Goal: Information Seeking & Learning: Find specific fact

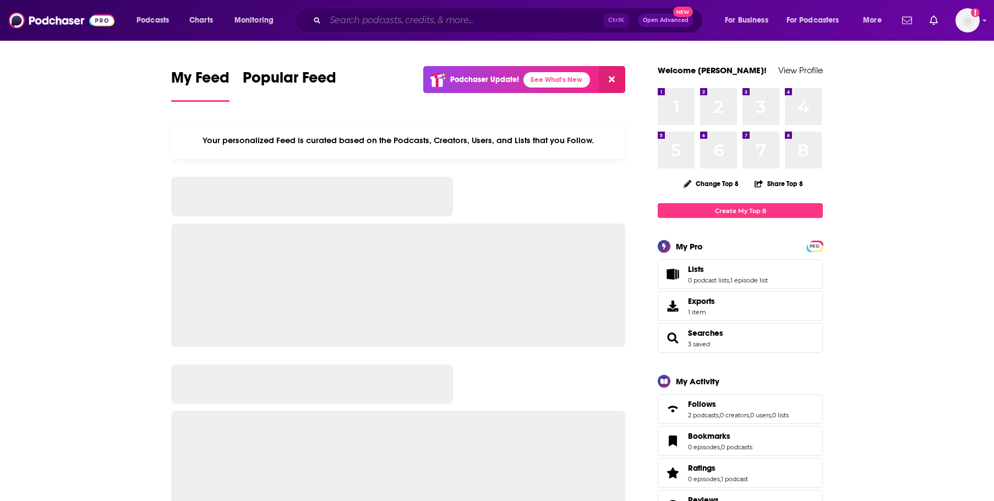
click at [432, 15] on input "Search podcasts, credits, & more..." at bounding box center [464, 21] width 278 height 18
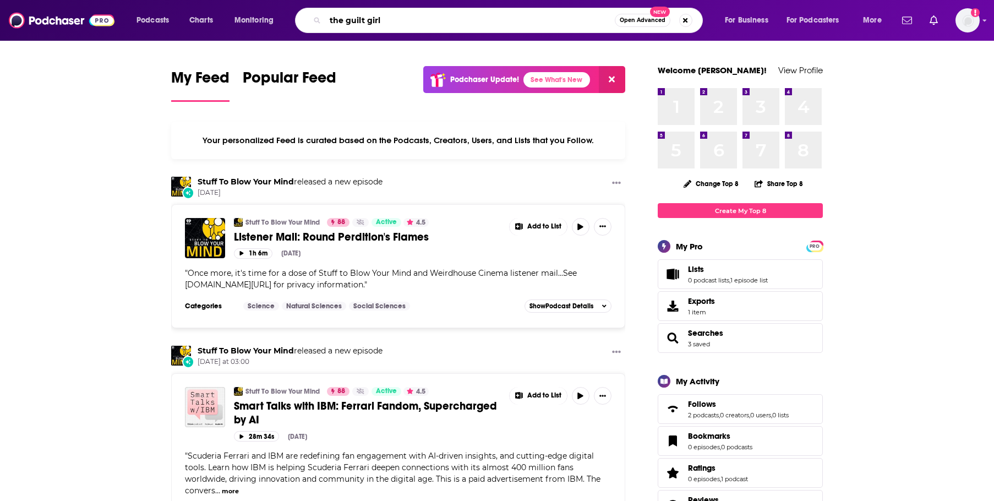
type input "the guilt girl"
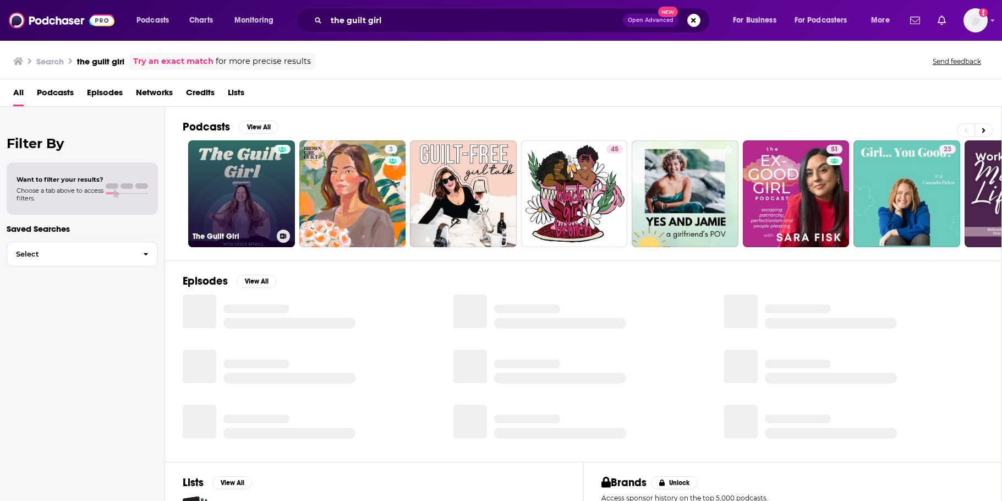
click at [249, 183] on link "The Guilt Girl" at bounding box center [241, 193] width 107 height 107
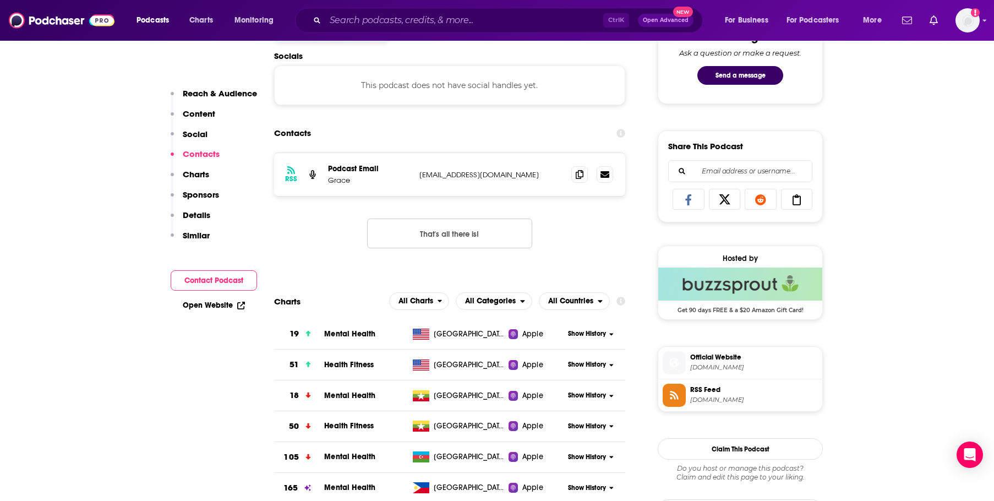
scroll to position [605, 0]
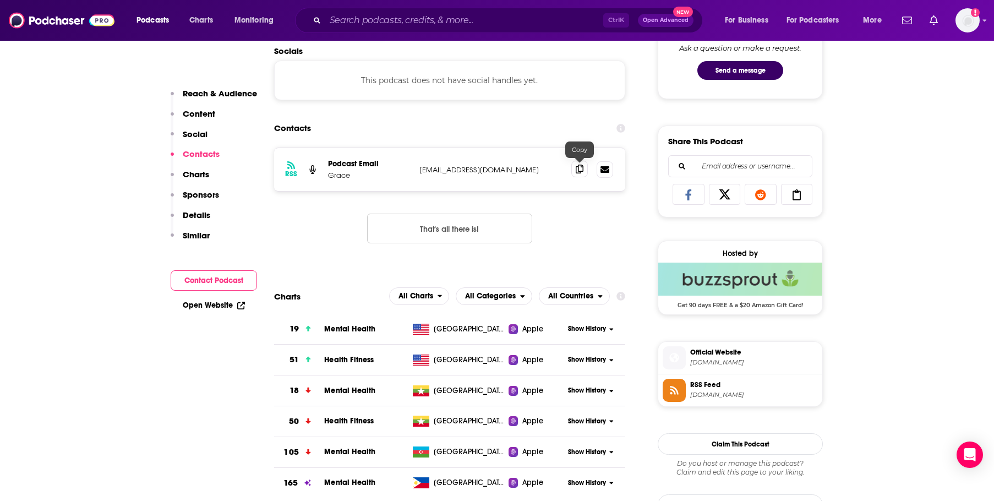
click at [576, 171] on icon at bounding box center [580, 169] width 8 height 9
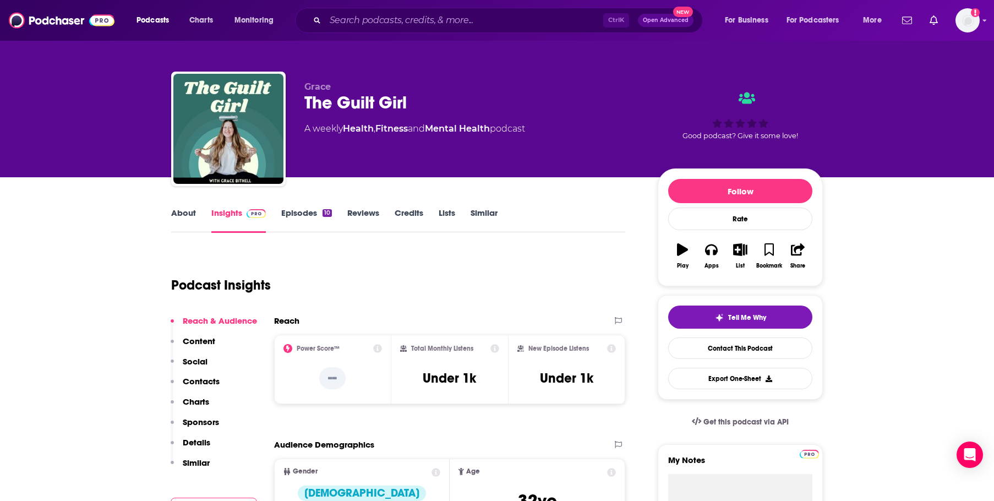
scroll to position [0, 0]
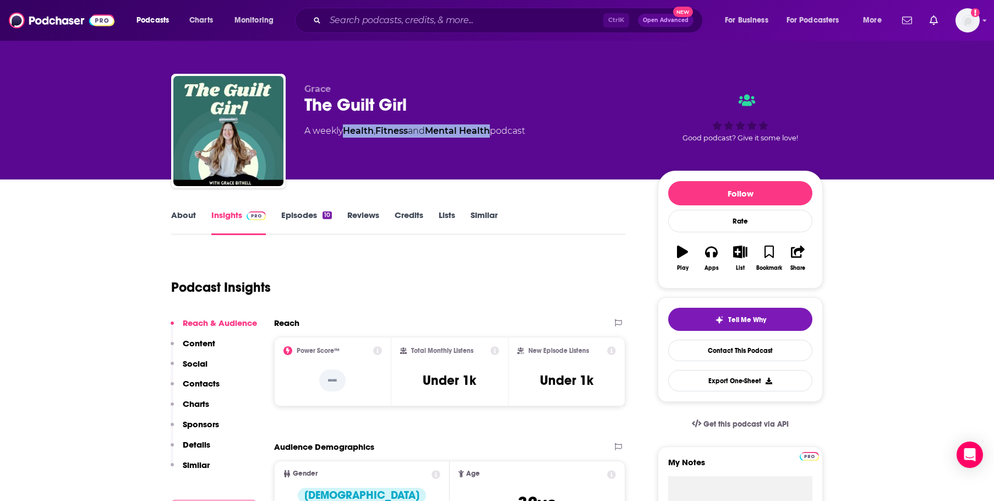
drag, startPoint x: 498, startPoint y: 127, endPoint x: 348, endPoint y: 136, distance: 151.1
click at [348, 136] on div "A weekly Health , Fitness and Mental Health podcast" at bounding box center [414, 130] width 221 height 13
copy div "Health , Fitness and Mental Health"
click at [485, 17] on input "Search podcasts, credits, & more..." at bounding box center [464, 21] width 278 height 18
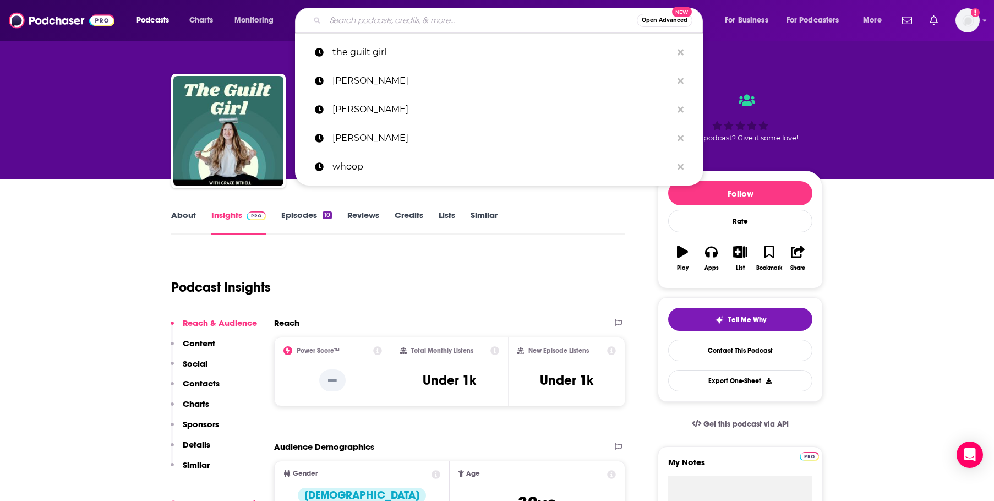
paste input "StartUp Podcast"
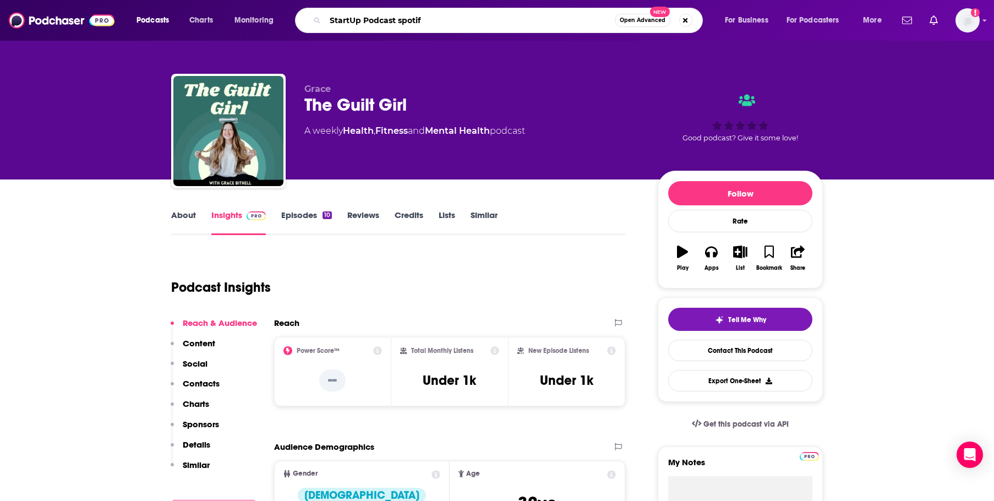
type input "StartUp Podcast spotify"
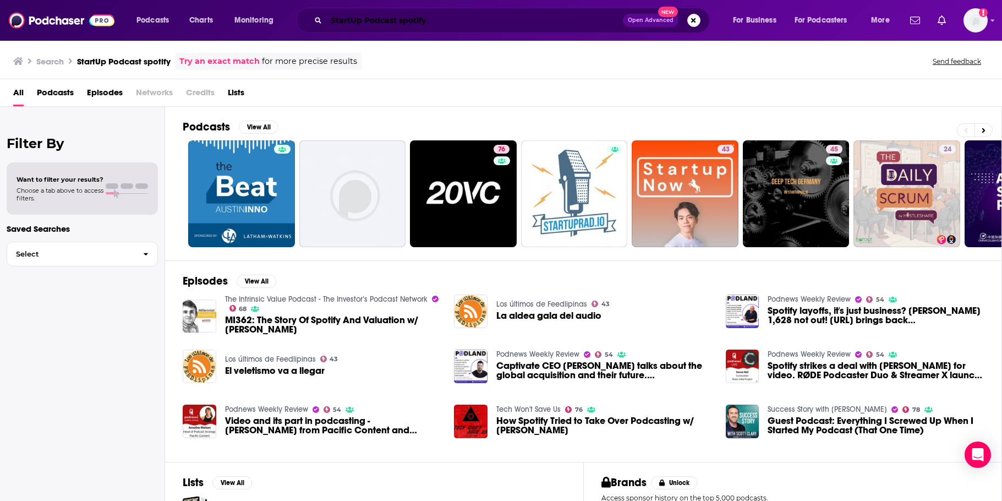
click at [464, 17] on input "StartUp Podcast spotify" at bounding box center [474, 21] width 297 height 18
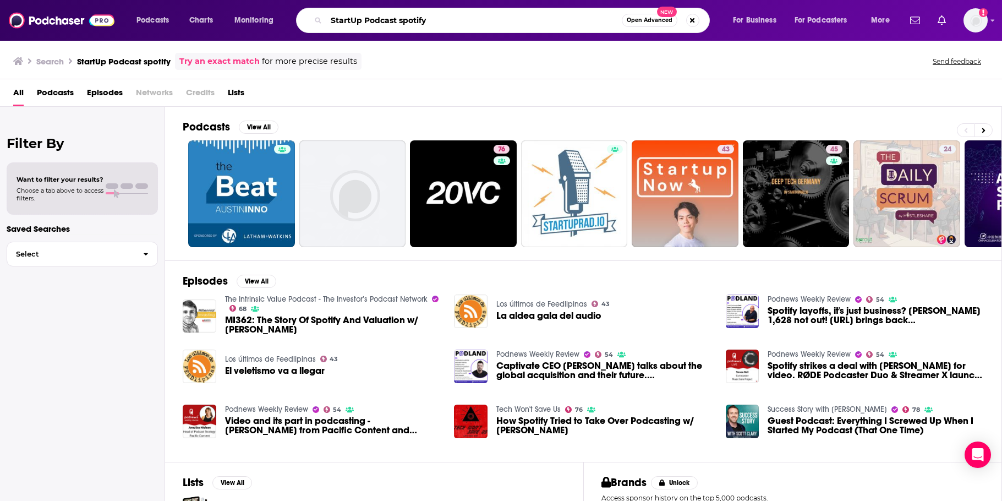
click at [463, 17] on input "StartUp Podcast spotify" at bounding box center [473, 21] width 295 height 18
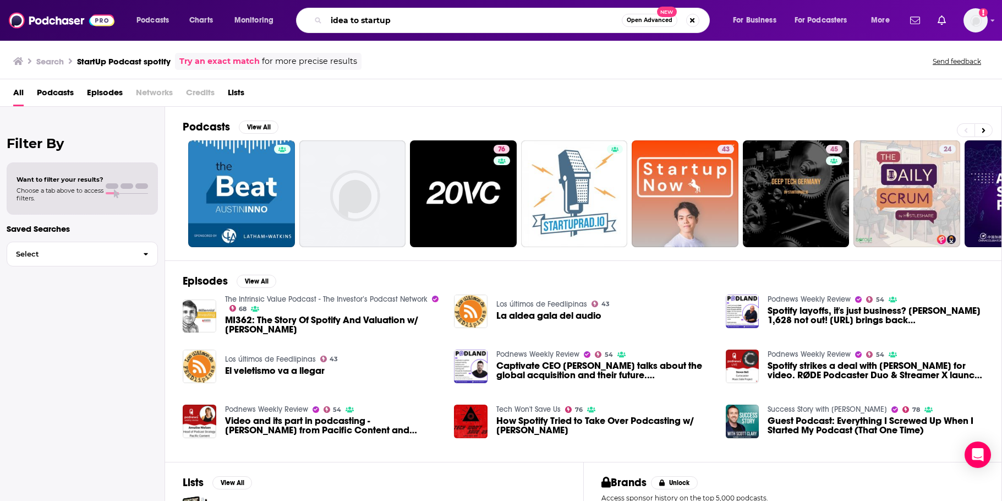
type input "idea to startup"
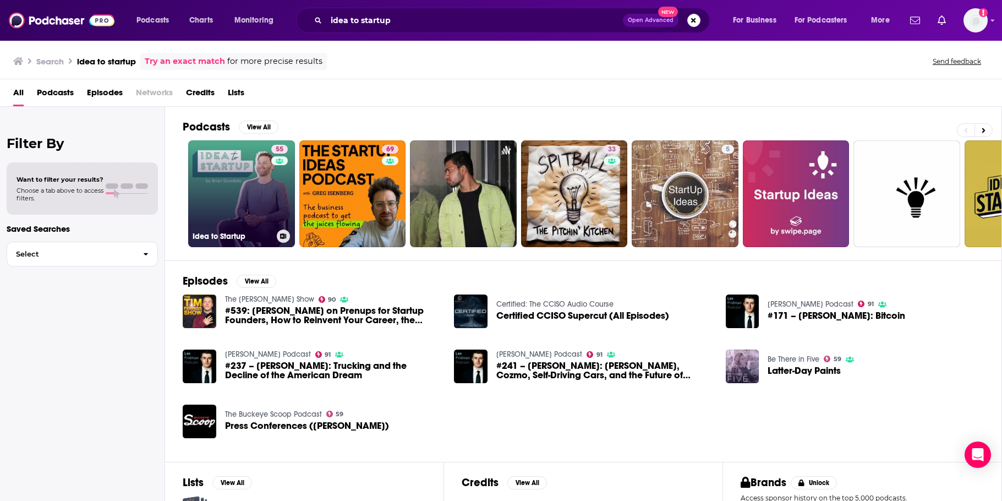
click at [235, 181] on link "55 Idea to Startup" at bounding box center [241, 193] width 107 height 107
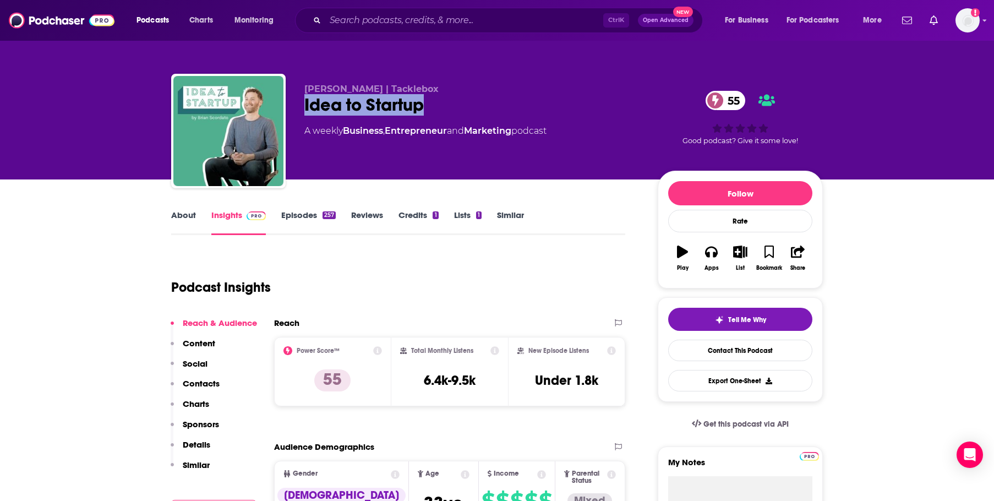
drag, startPoint x: 300, startPoint y: 98, endPoint x: 429, endPoint y: 105, distance: 128.9
click at [429, 105] on div "Brian Scordato | Tacklebox Idea to Startup 55 A weekly Business , Entrepreneur …" at bounding box center [496, 133] width 651 height 119
copy h2 "Idea to Startup"
click at [360, 85] on span "Brian Scordato | Tacklebox" at bounding box center [371, 89] width 134 height 10
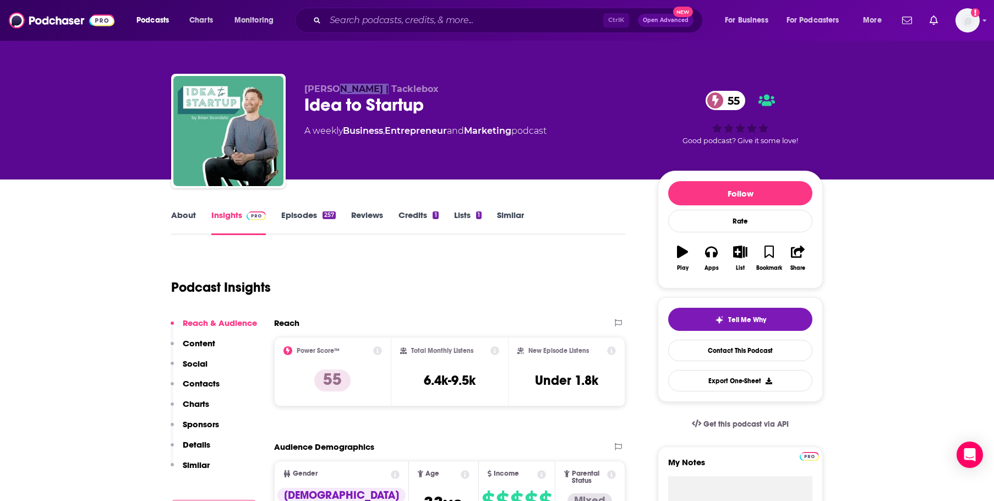
copy span "Scordato"
drag, startPoint x: 344, startPoint y: 128, endPoint x: 517, endPoint y: 123, distance: 172.3
click at [517, 123] on div "Brian Scordato | Tacklebox Idea to Startup 55 A weekly Business , Entrepreneur …" at bounding box center [472, 128] width 336 height 88
copy div "Business , Entrepreneur and Marketing"
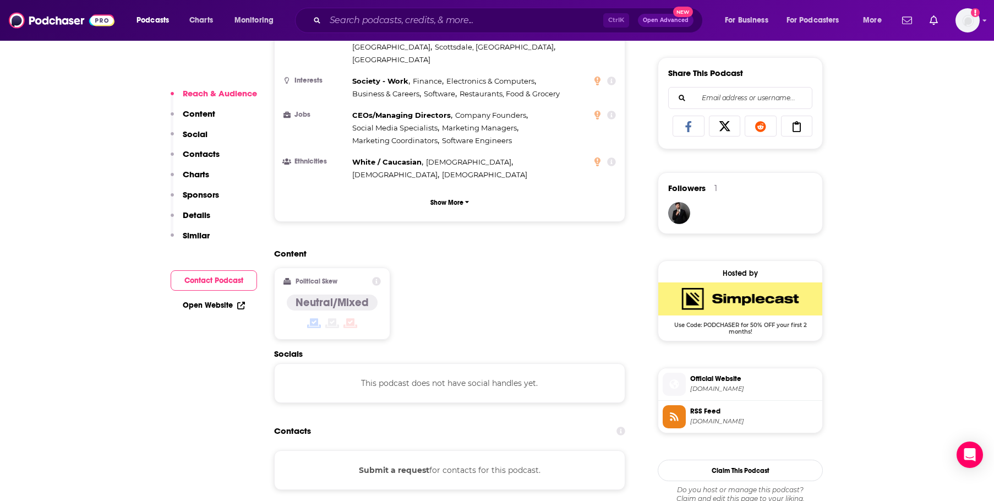
scroll to position [715, 0]
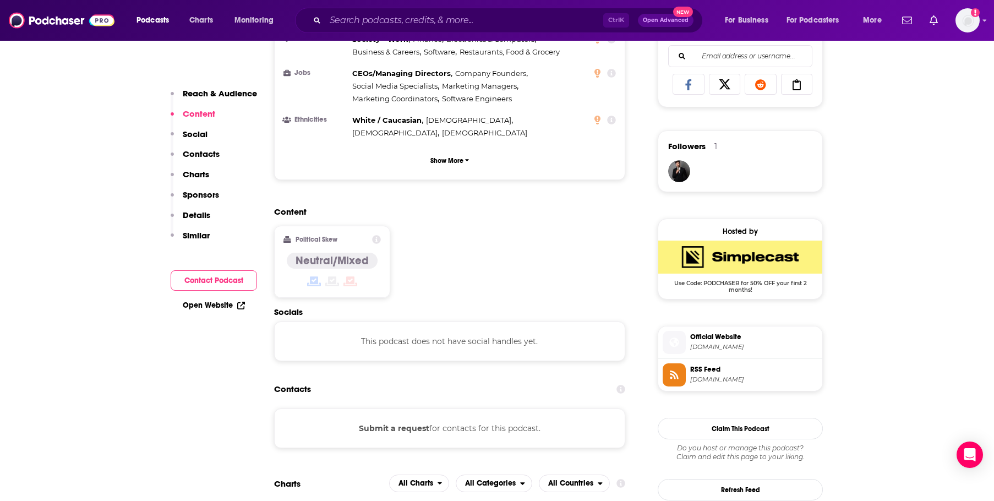
click at [506, 408] on div "Submit a request for contacts for this podcast." at bounding box center [449, 428] width 351 height 40
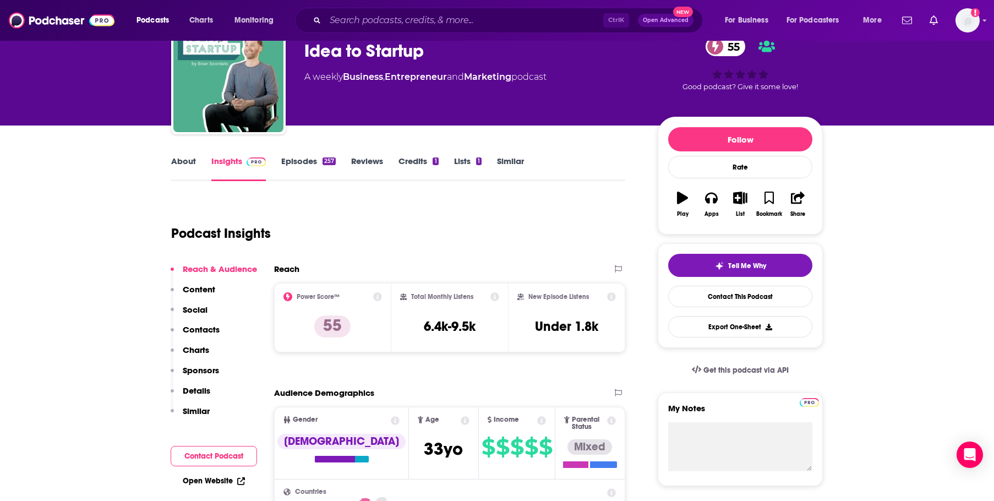
scroll to position [0, 0]
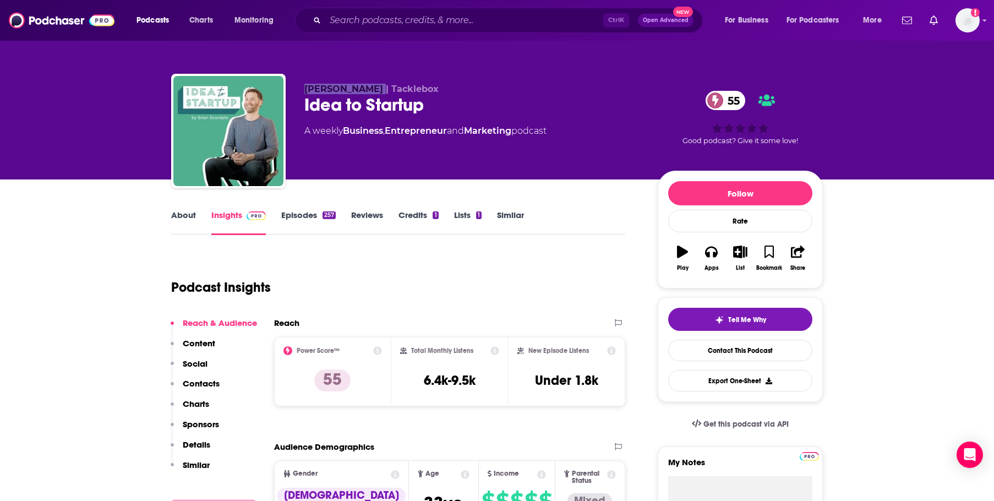
drag, startPoint x: 372, startPoint y: 89, endPoint x: 305, endPoint y: 89, distance: 67.7
click at [305, 89] on span "Brian Scordato | Tacklebox" at bounding box center [371, 89] width 134 height 10
copy span "Brian Scordato"
click at [412, 210] on link "Credits 1" at bounding box center [418, 222] width 40 height 25
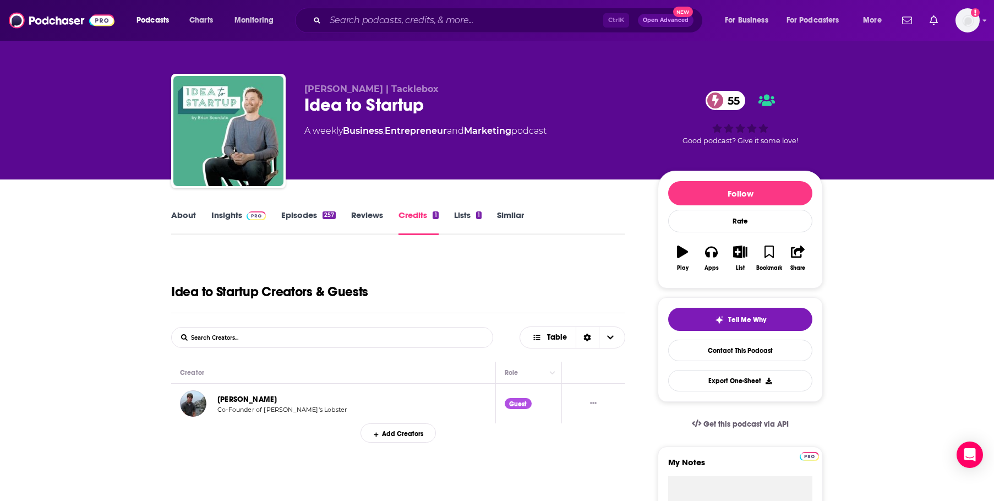
click at [175, 215] on link "About" at bounding box center [183, 222] width 25 height 25
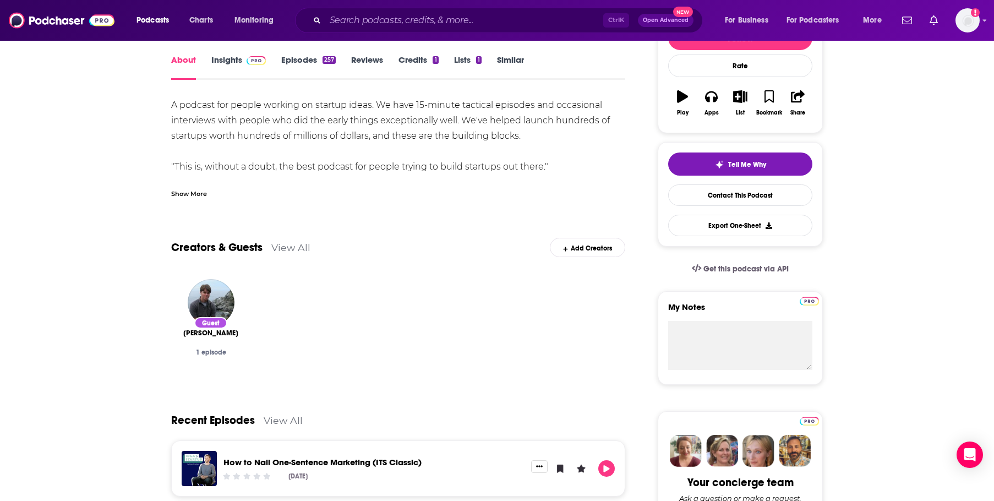
scroll to position [55, 0]
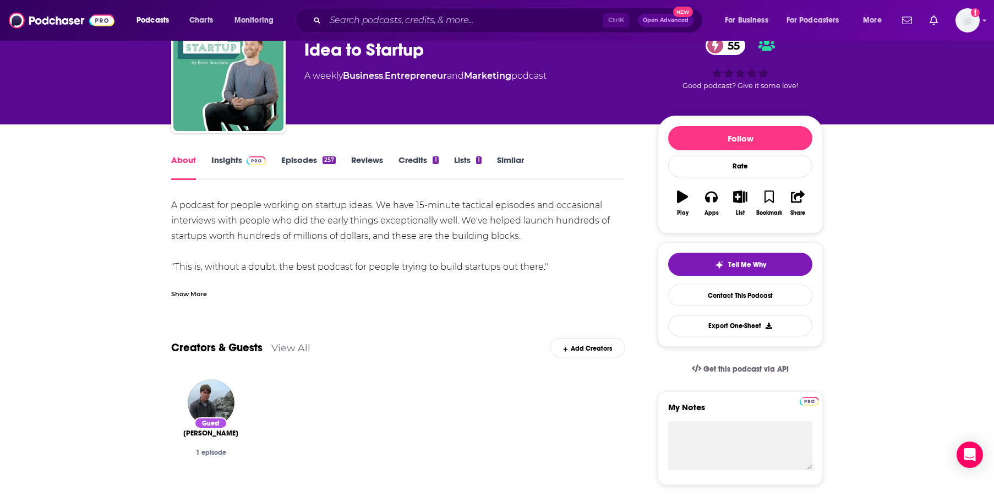
click at [245, 160] on span at bounding box center [254, 160] width 24 height 10
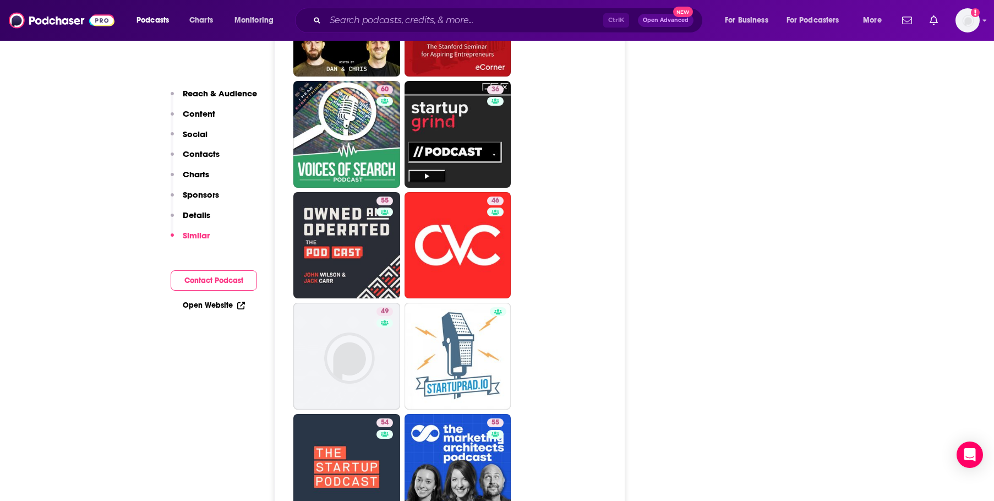
scroll to position [2201, 0]
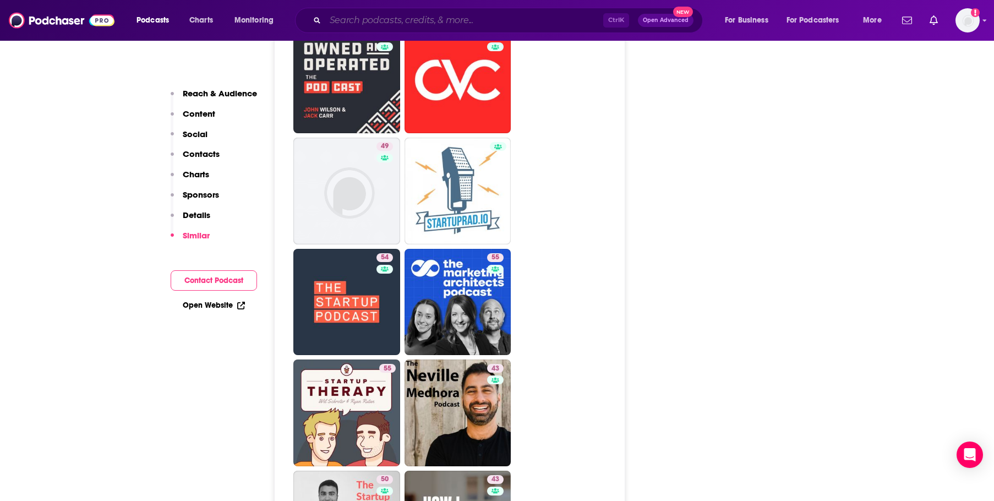
click at [390, 21] on input "Search podcasts, credits, & more..." at bounding box center [464, 21] width 278 height 18
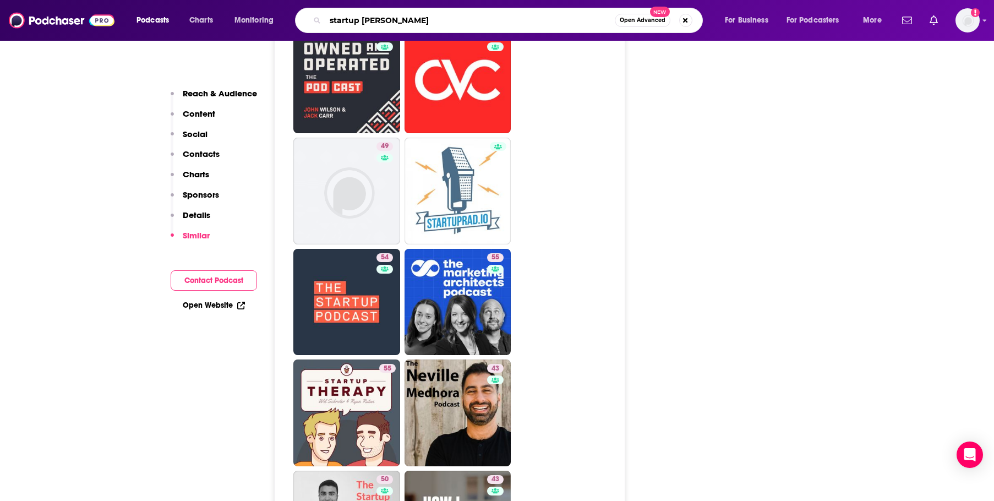
type input "startup stories"
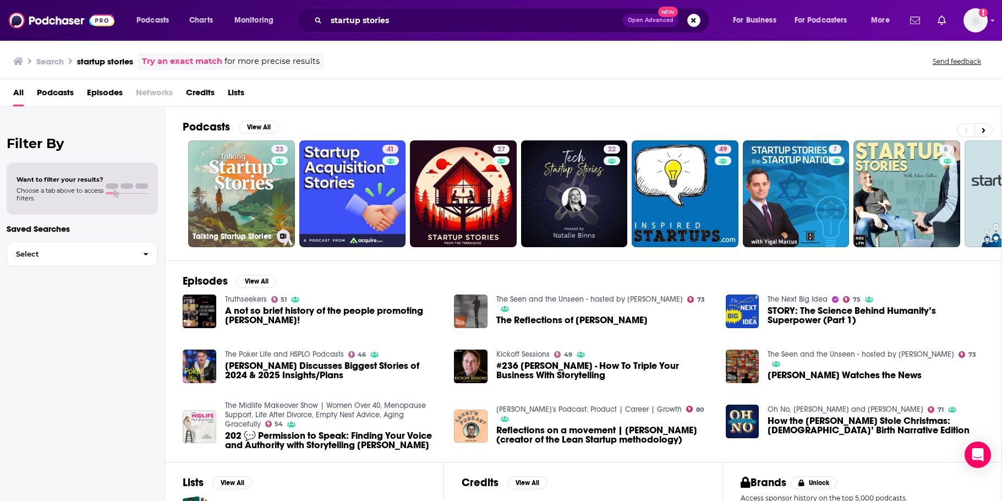
drag, startPoint x: 239, startPoint y: 182, endPoint x: 468, endPoint y: 87, distance: 247.9
click at [468, 87] on div "All Podcasts Episodes Networks Credits Lists" at bounding box center [503, 95] width 980 height 23
click at [361, 23] on input "startup stories" at bounding box center [474, 21] width 297 height 18
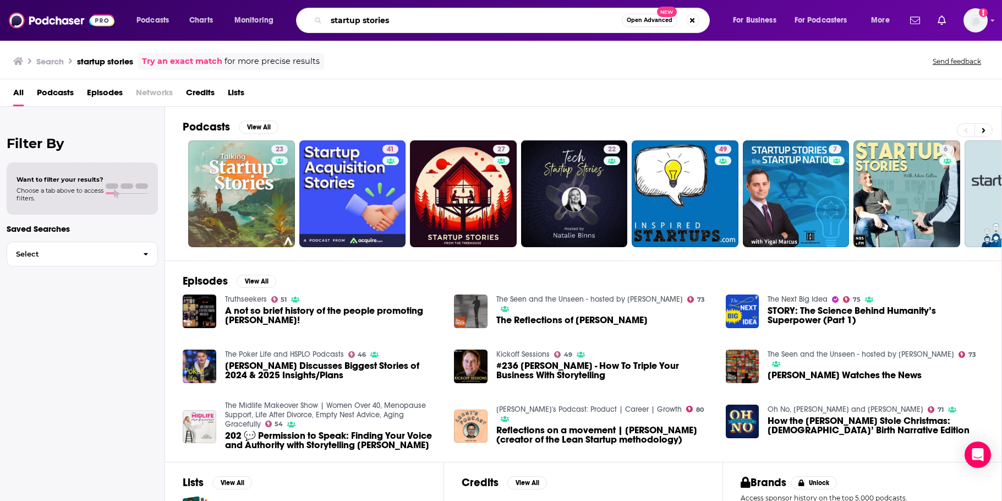
click at [361, 23] on input "startup stories" at bounding box center [473, 21] width 295 height 18
type input "ted tech"
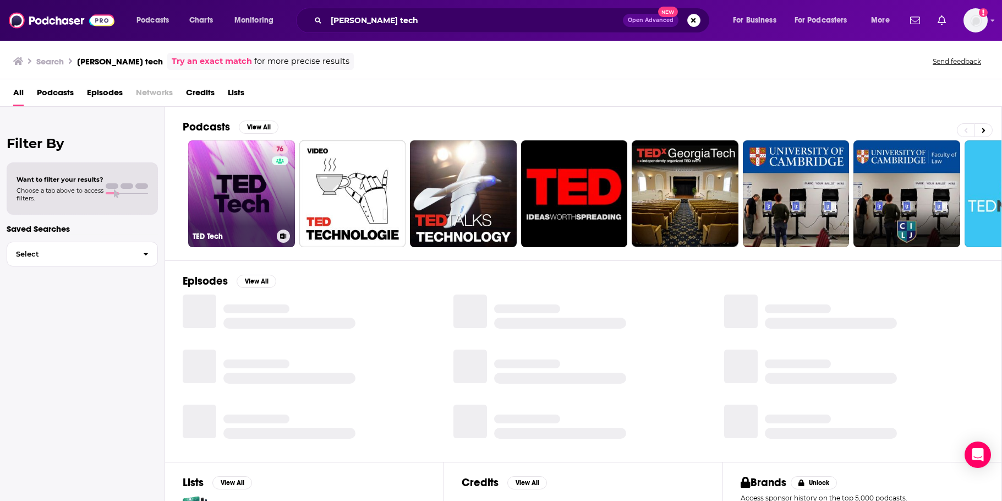
drag, startPoint x: 270, startPoint y: 167, endPoint x: 264, endPoint y: 172, distance: 8.6
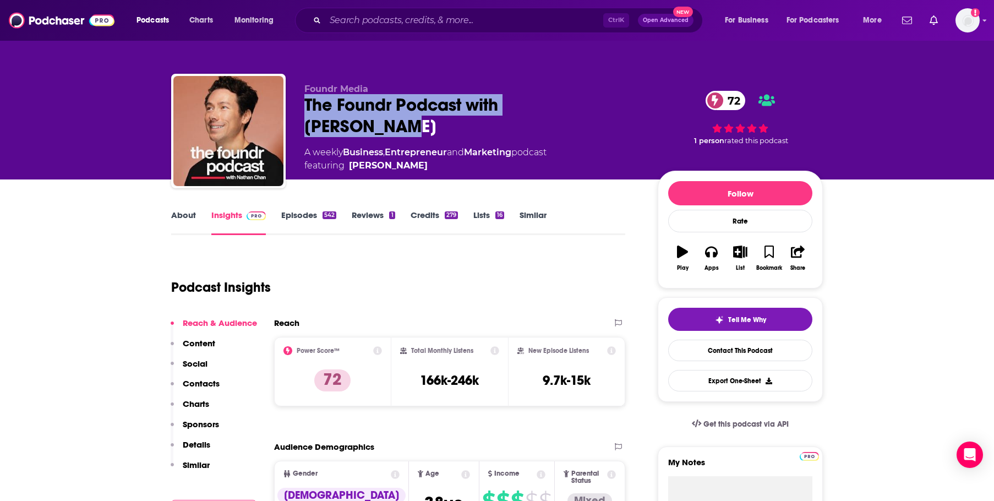
drag, startPoint x: 298, startPoint y: 105, endPoint x: 612, endPoint y: 101, distance: 314.2
click at [612, 101] on div "Foundr Media The Foundr Podcast with Nathan Chan 72 A weekly Business , Entrepr…" at bounding box center [496, 133] width 651 height 119
copy h2 "The Foundr Podcast with Nathan Chan"
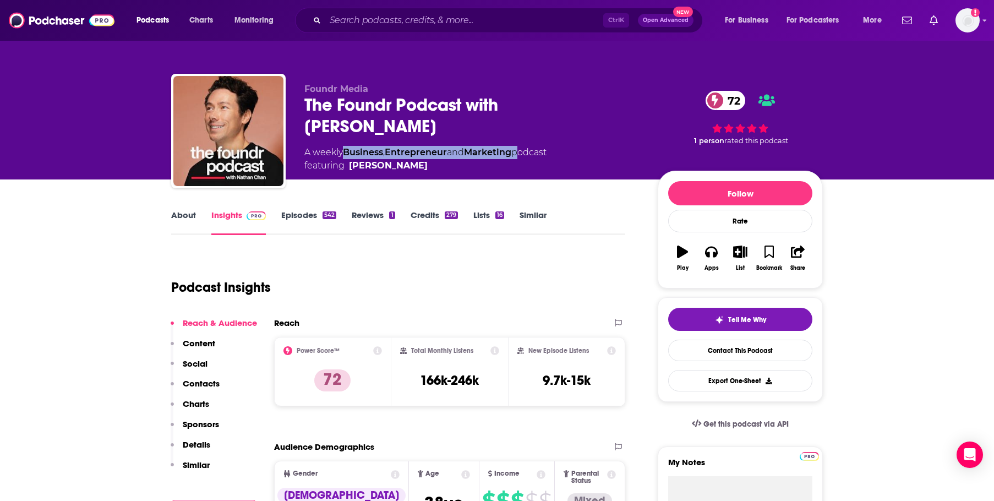
drag, startPoint x: 520, startPoint y: 127, endPoint x: 348, endPoint y: 130, distance: 171.7
click at [348, 146] on div "A weekly Business , Entrepreneur and Marketing podcast featuring Nathan Chan" at bounding box center [425, 159] width 242 height 26
copy div "Business , Entrepreneur and Marketing"
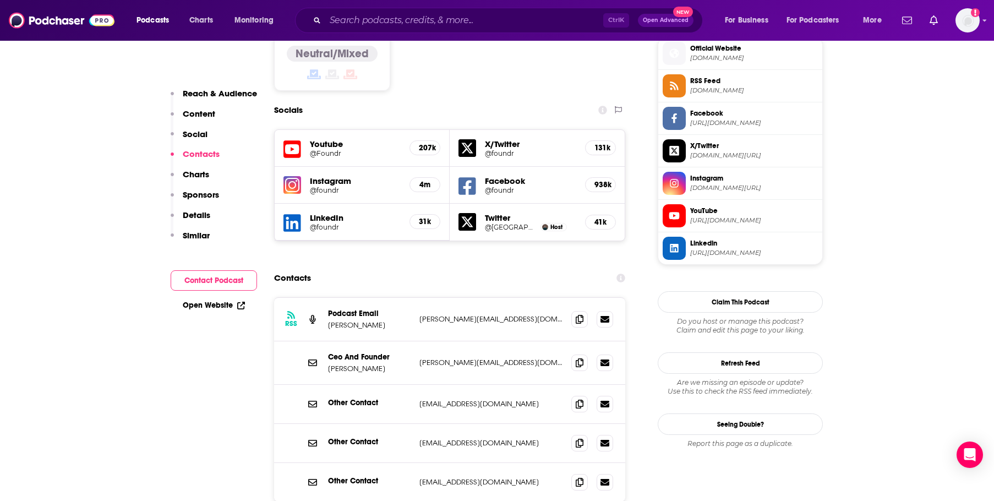
scroll to position [935, 0]
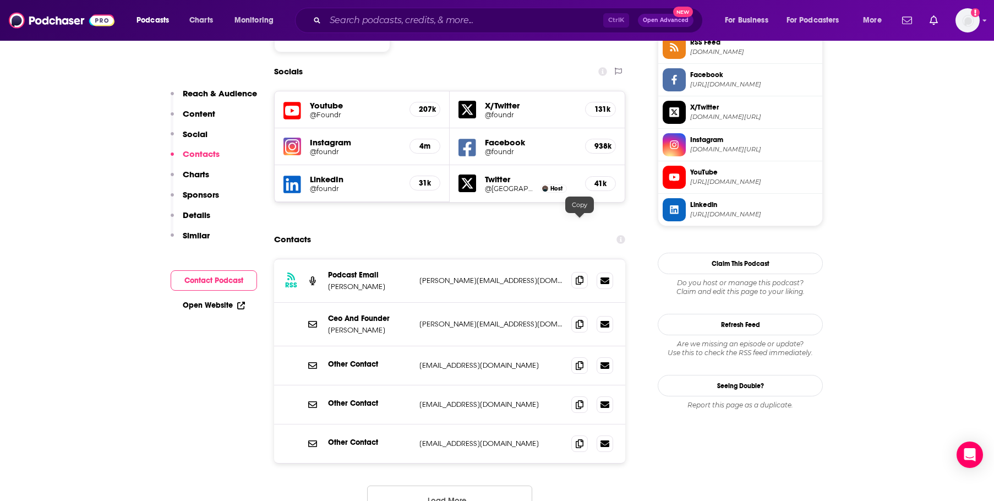
click at [583, 272] on span at bounding box center [579, 280] width 17 height 17
click at [584, 315] on span at bounding box center [579, 323] width 17 height 17
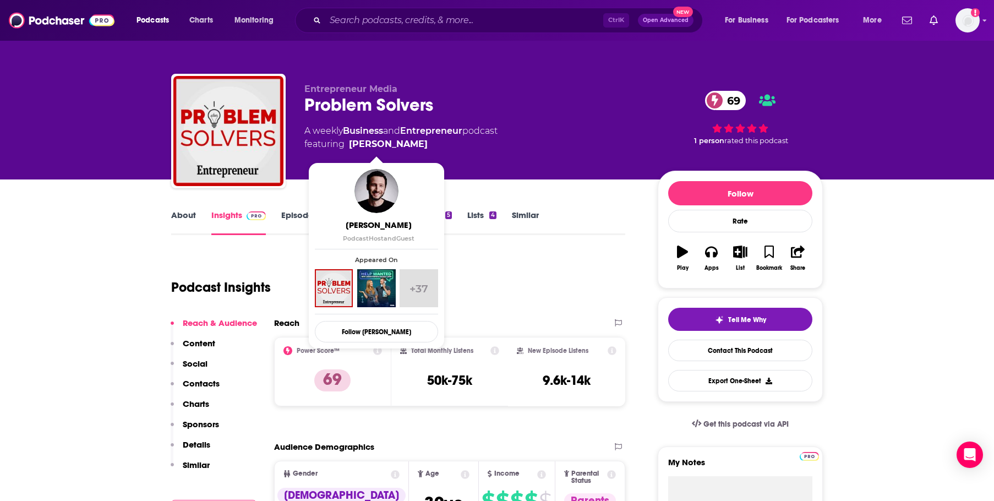
drag, startPoint x: 417, startPoint y: 143, endPoint x: 404, endPoint y: 144, distance: 12.7
click at [404, 144] on span "featuring Jason Feifer" at bounding box center [400, 144] width 193 height 13
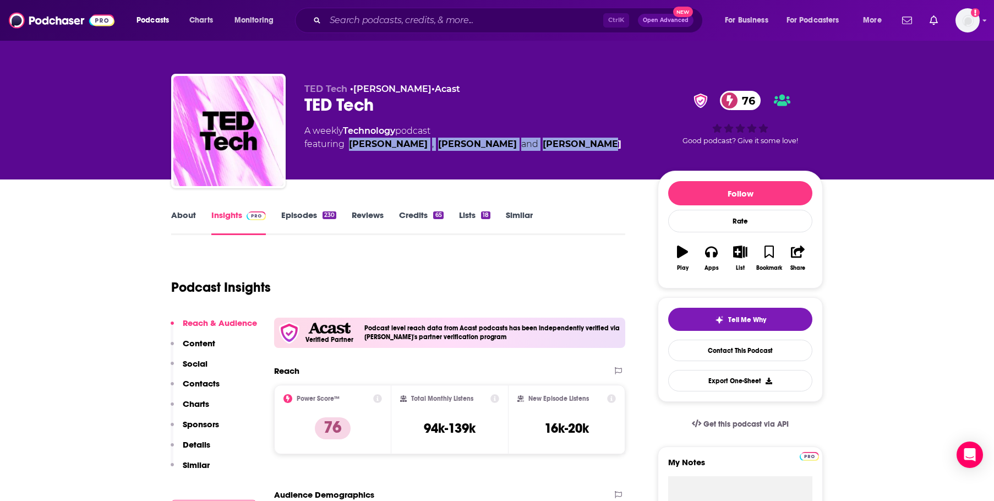
drag, startPoint x: 347, startPoint y: 144, endPoint x: 579, endPoint y: 149, distance: 232.2
click at [579, 149] on div "A weekly Technology podcast featuring [PERSON_NAME] , [PERSON_NAME] and [PERSON…" at bounding box center [472, 137] width 336 height 26
copy span "[PERSON_NAME] , [PERSON_NAME] and [PERSON_NAME]"
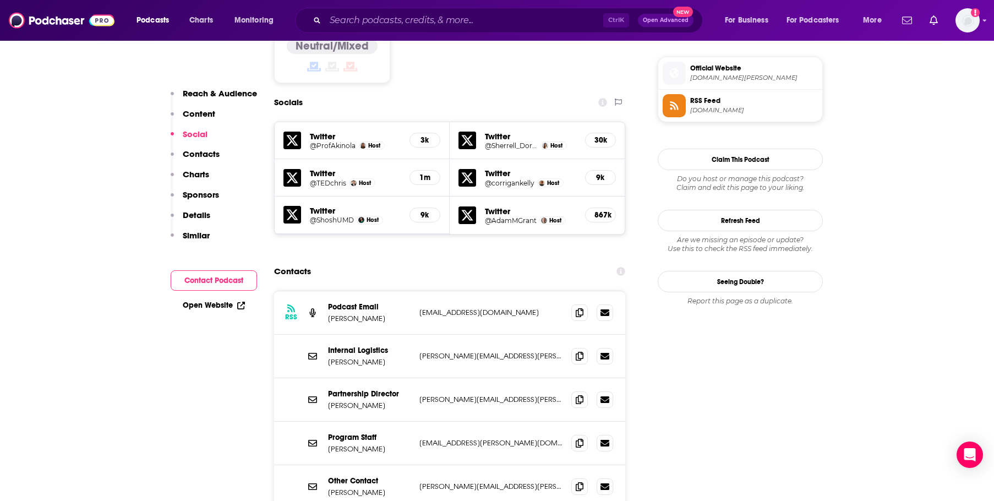
scroll to position [990, 0]
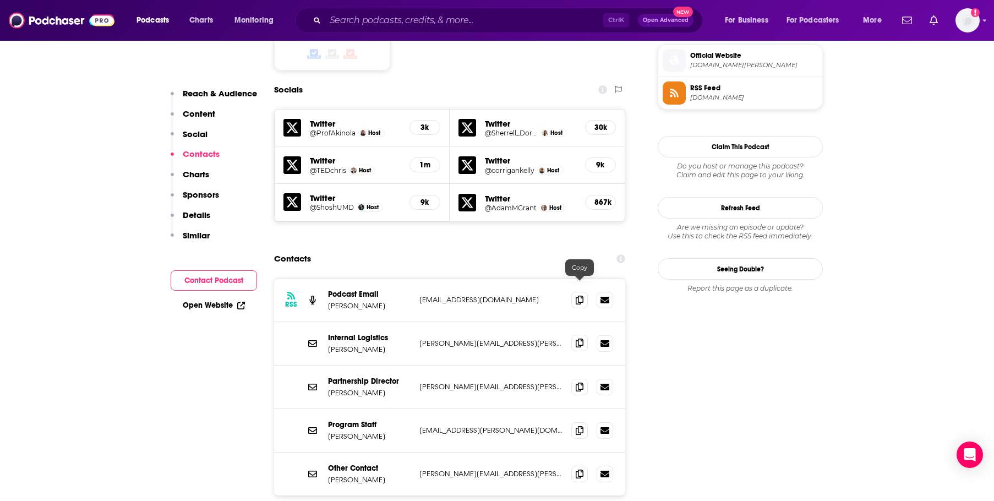
click at [577, 335] on span at bounding box center [579, 343] width 17 height 17
click at [579, 382] on icon at bounding box center [580, 386] width 8 height 9
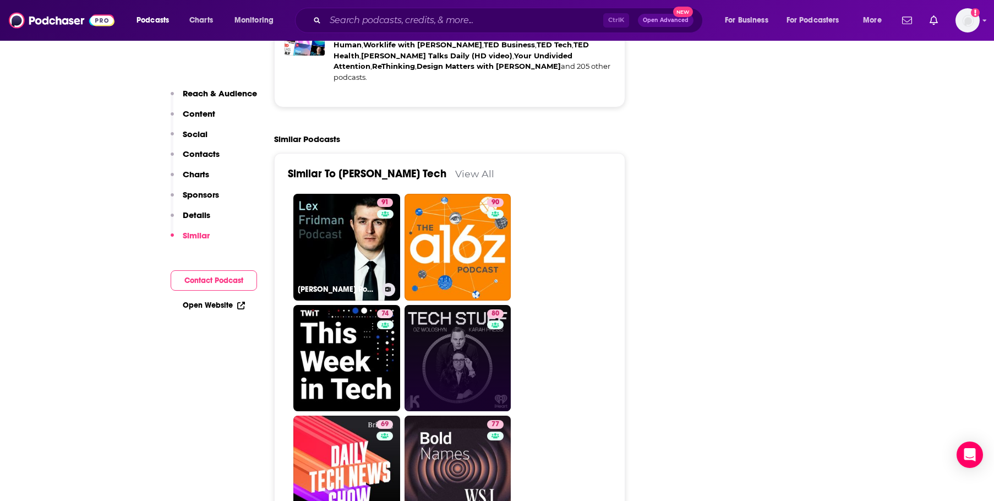
scroll to position [2586, 0]
